Goal: Information Seeking & Learning: Check status

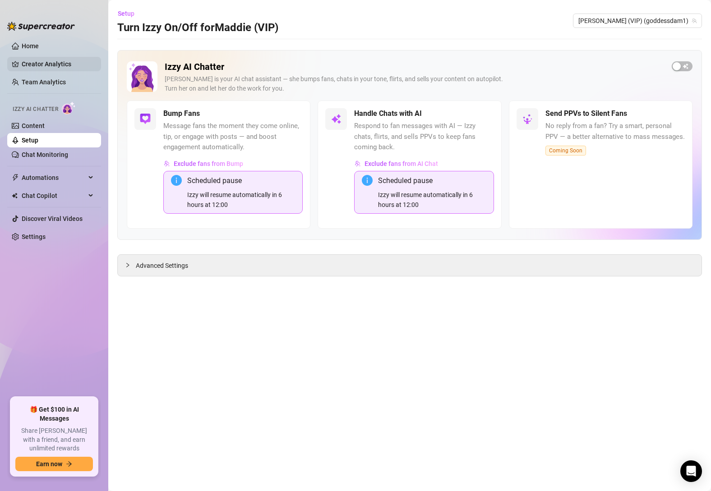
click at [34, 64] on link "Creator Analytics" at bounding box center [58, 64] width 72 height 14
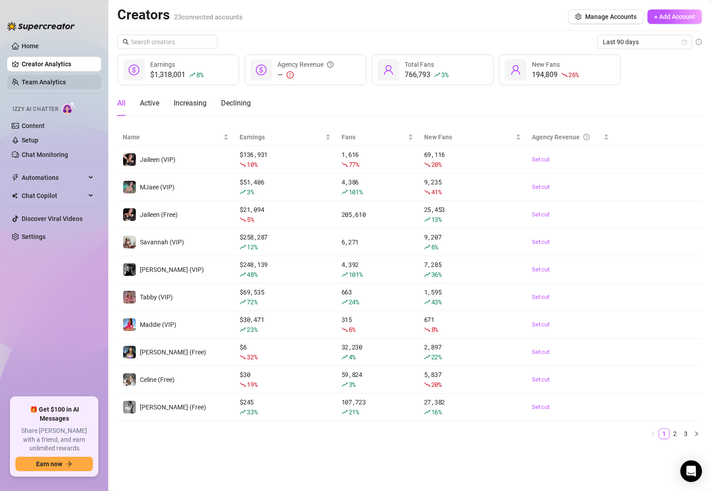
click at [55, 83] on link "Team Analytics" at bounding box center [44, 81] width 44 height 7
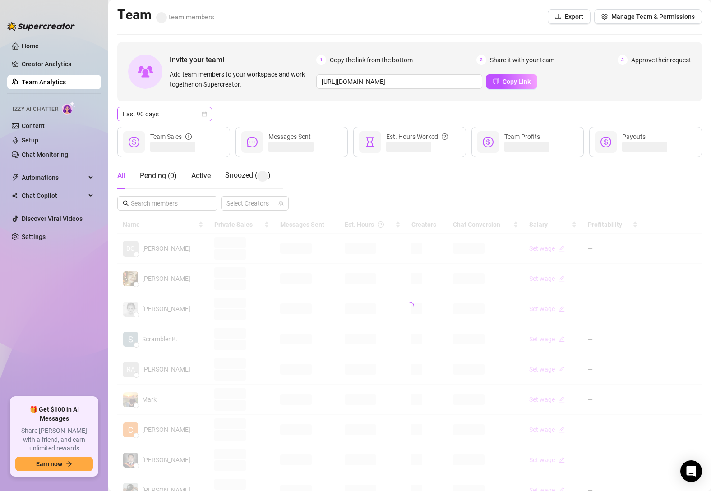
click at [177, 112] on span "Last 90 days" at bounding box center [165, 114] width 84 height 14
click at [163, 159] on div "Last 30 days" at bounding box center [164, 161] width 80 height 10
click at [162, 204] on input "text" at bounding box center [168, 203] width 74 height 10
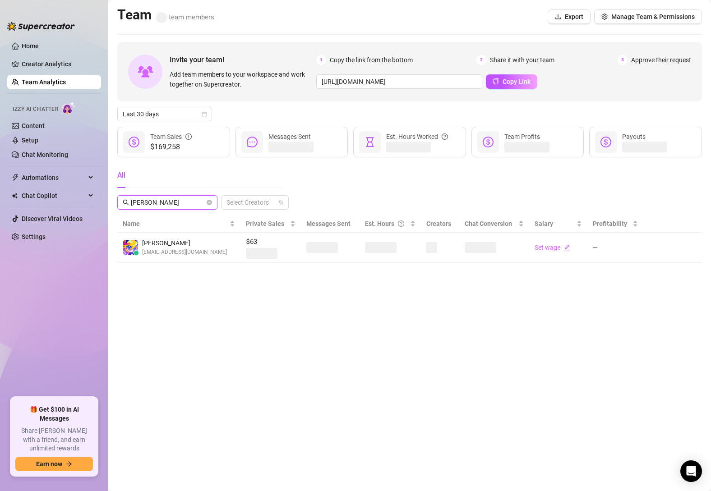
type input "[PERSON_NAME]"
